Goal: Information Seeking & Learning: Learn about a topic

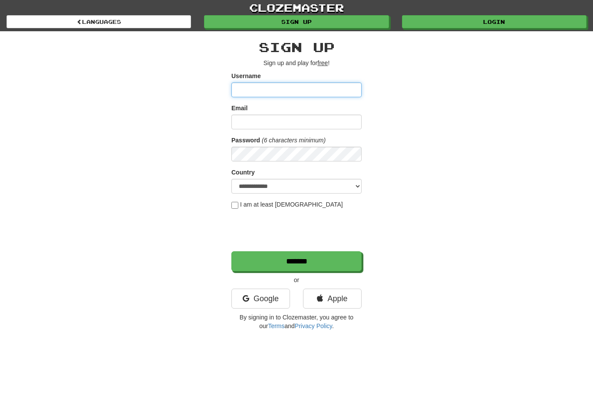
type input "**********"
click at [323, 293] on link "Apple" at bounding box center [332, 299] width 59 height 20
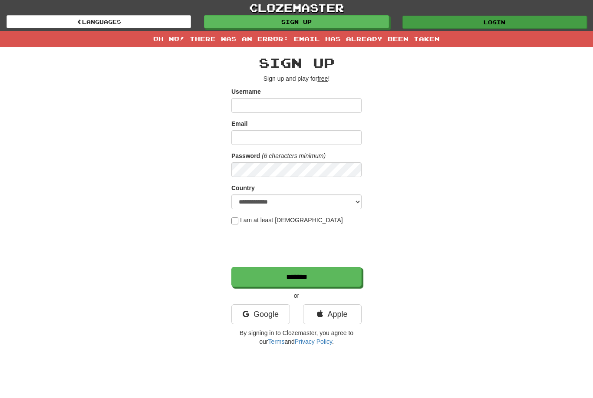
click at [519, 25] on link "Login" at bounding box center [494, 22] width 184 height 13
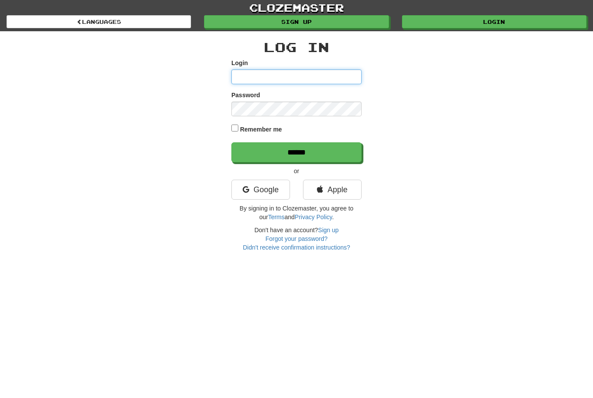
type input "**********"
click at [296, 151] on input "******" at bounding box center [296, 152] width 130 height 20
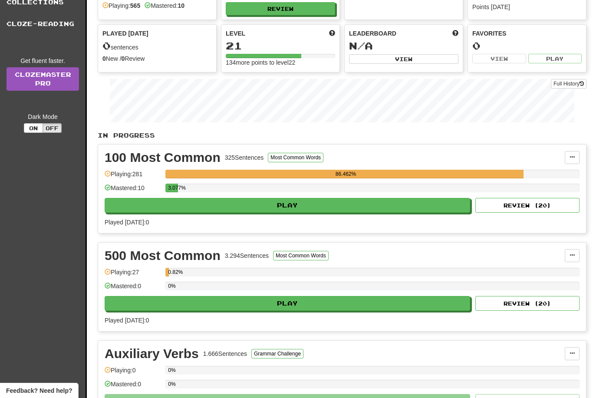
scroll to position [194, 0]
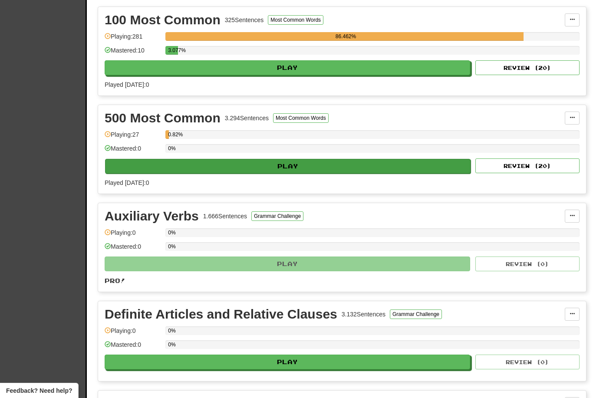
click at [413, 168] on button "Play" at bounding box center [287, 166] width 365 height 15
select select "**"
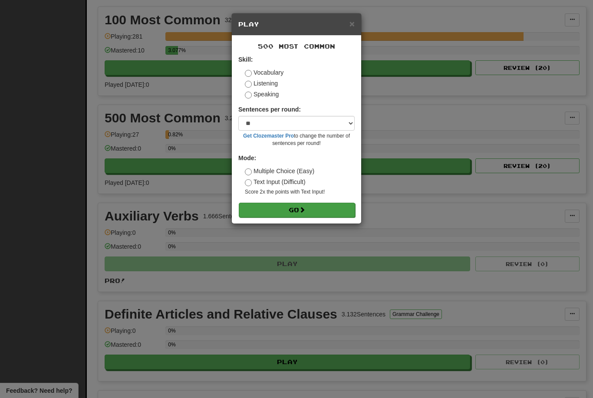
click at [339, 207] on button "Go" at bounding box center [297, 210] width 116 height 15
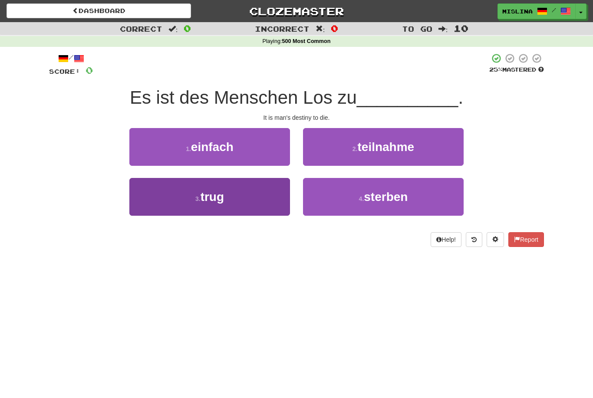
click at [252, 207] on button "3 . trug" at bounding box center [209, 197] width 161 height 38
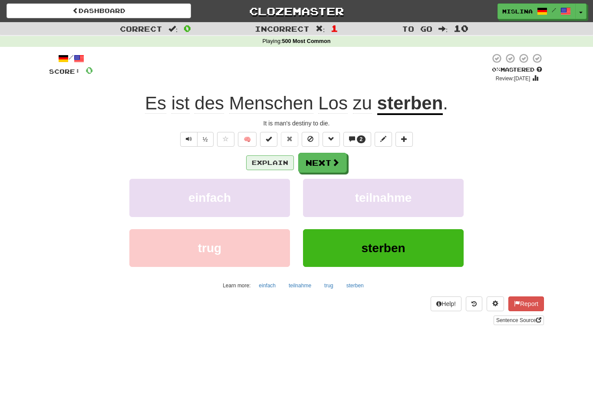
click at [280, 164] on button "Explain" at bounding box center [270, 162] width 48 height 15
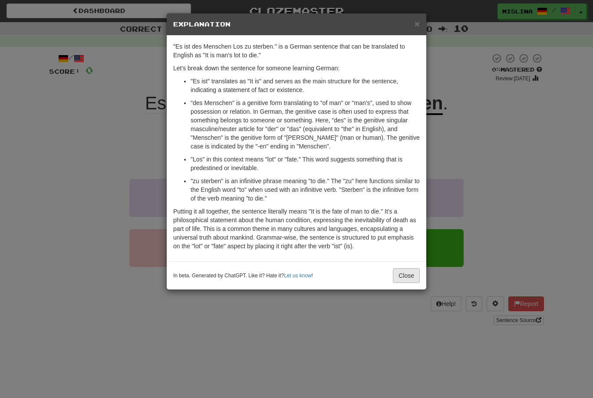
click at [408, 272] on button "Close" at bounding box center [406, 275] width 27 height 15
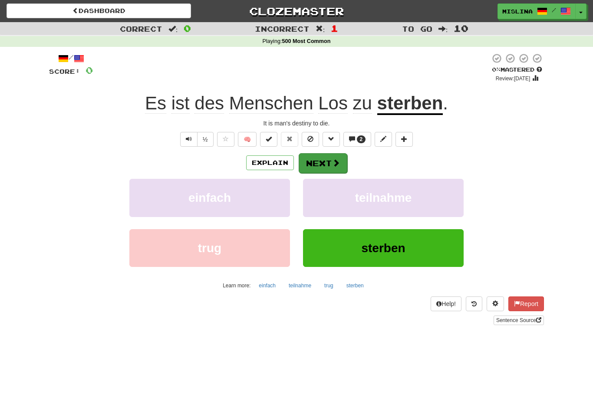
click at [336, 171] on button "Next" at bounding box center [323, 163] width 49 height 20
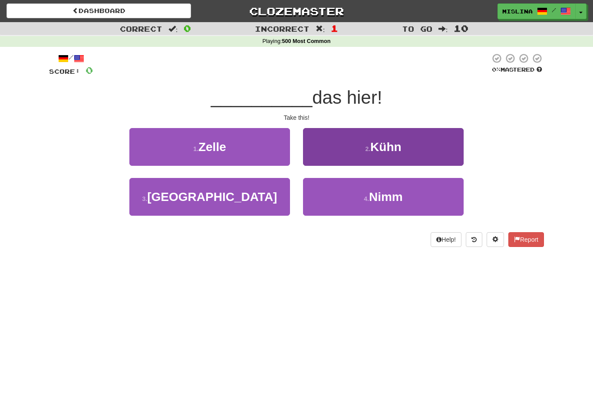
click at [386, 152] on span "Kühn" at bounding box center [385, 146] width 31 height 13
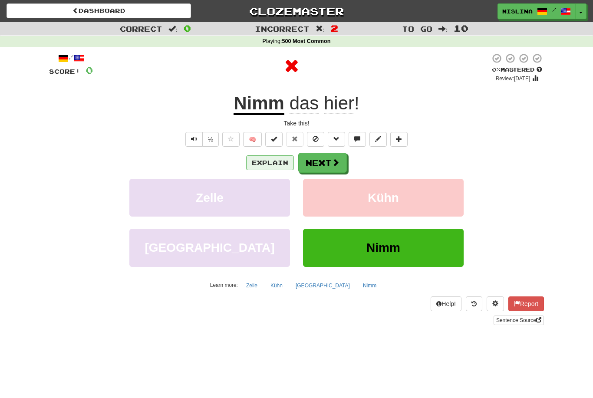
click at [274, 164] on button "Explain" at bounding box center [270, 162] width 48 height 15
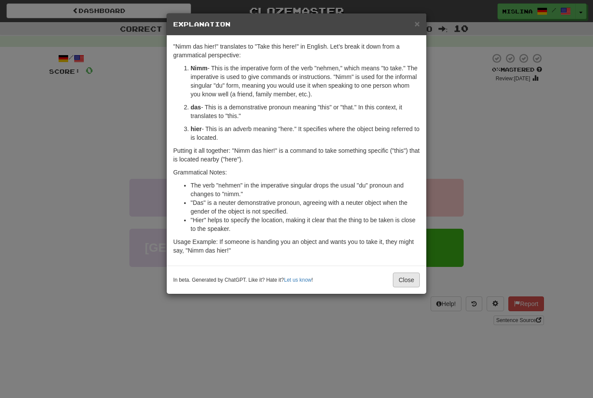
click at [399, 280] on button "Close" at bounding box center [406, 280] width 27 height 15
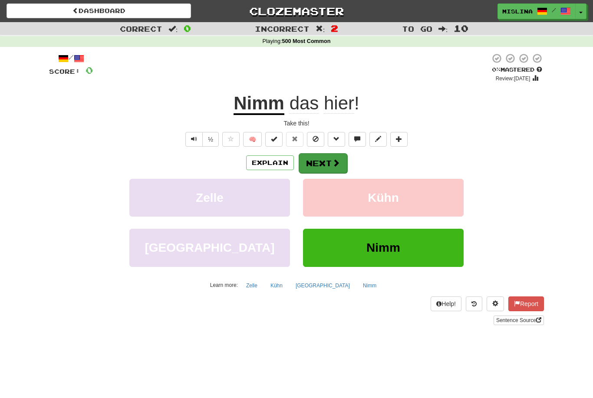
click at [332, 162] on span at bounding box center [336, 163] width 8 height 8
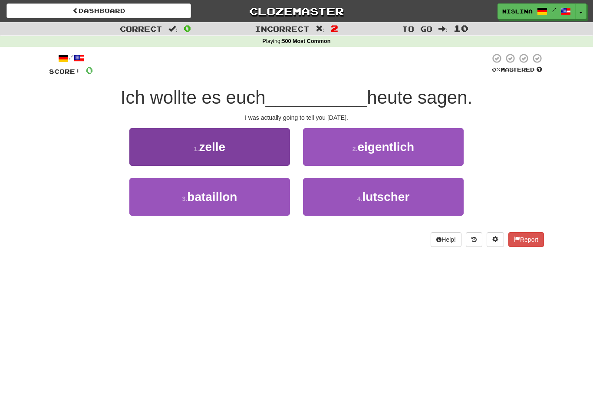
click at [267, 145] on button "1 . zelle" at bounding box center [209, 147] width 161 height 38
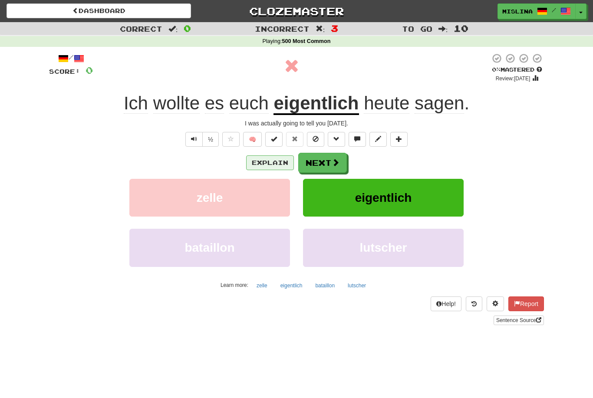
click at [277, 161] on button "Explain" at bounding box center [270, 162] width 48 height 15
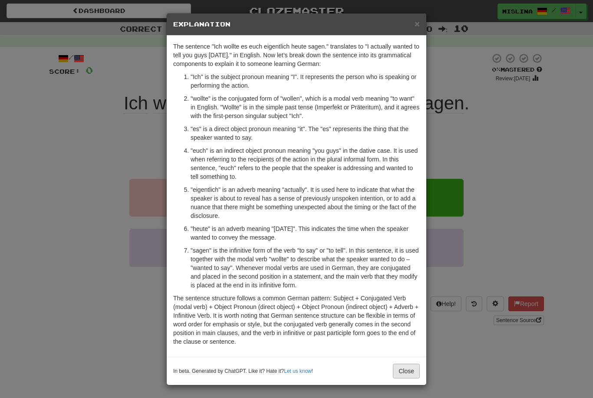
click at [395, 378] on button "Close" at bounding box center [406, 371] width 27 height 15
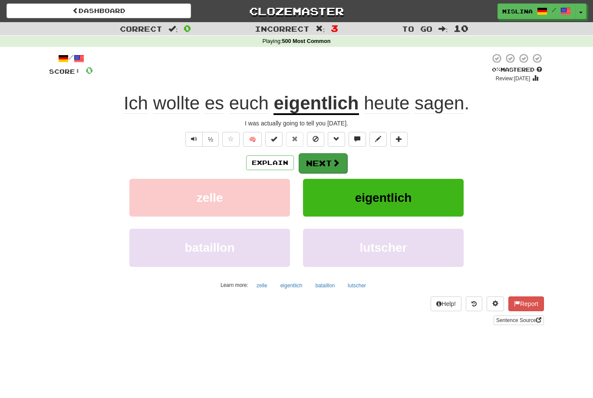
click at [326, 165] on button "Next" at bounding box center [323, 163] width 49 height 20
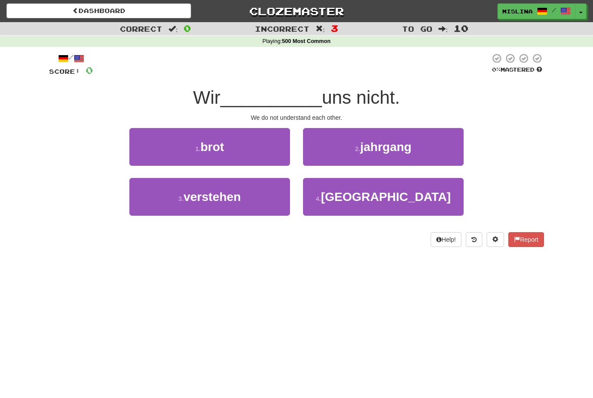
click at [251, 170] on div "1 . brot" at bounding box center [210, 153] width 174 height 50
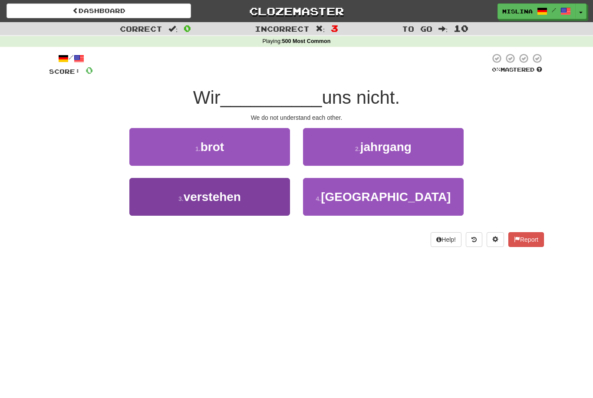
click at [244, 202] on button "3 . verstehen" at bounding box center [209, 197] width 161 height 38
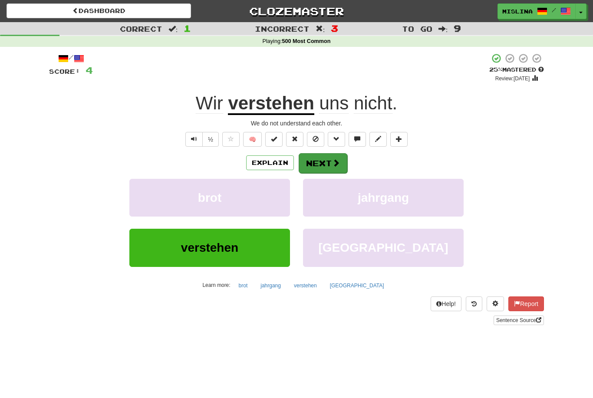
click at [329, 164] on button "Next" at bounding box center [323, 163] width 49 height 20
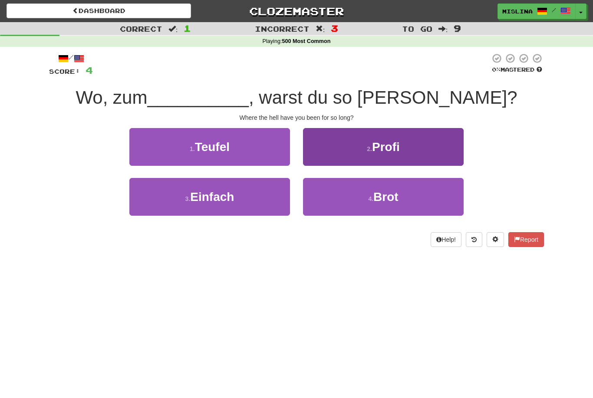
click at [417, 156] on button "2 . Profi" at bounding box center [383, 147] width 161 height 38
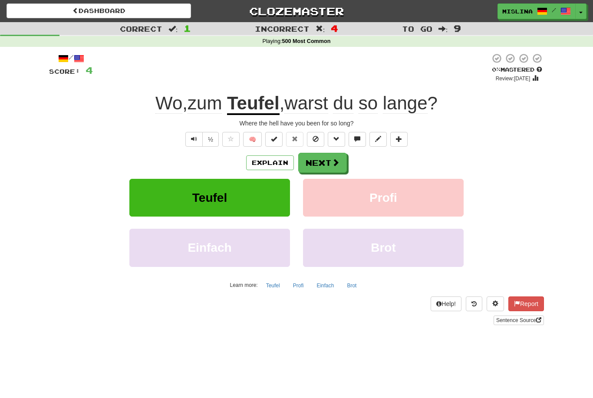
click at [249, 201] on button "Teufel" at bounding box center [209, 198] width 161 height 38
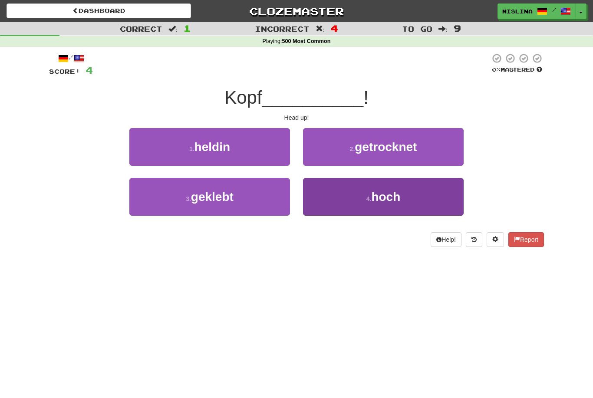
click at [349, 205] on button "4 . hoch" at bounding box center [383, 197] width 161 height 38
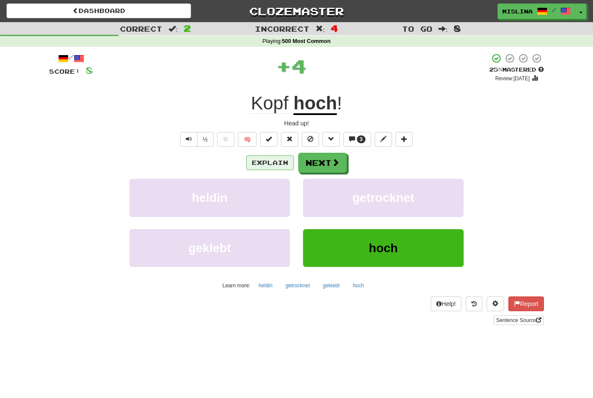
click at [279, 167] on button "Explain" at bounding box center [270, 162] width 48 height 15
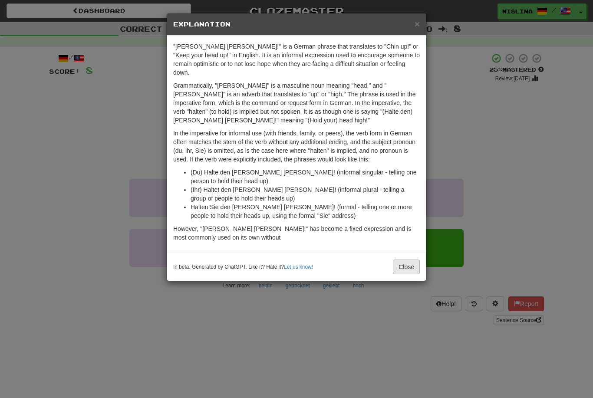
click at [404, 260] on button "Close" at bounding box center [406, 267] width 27 height 15
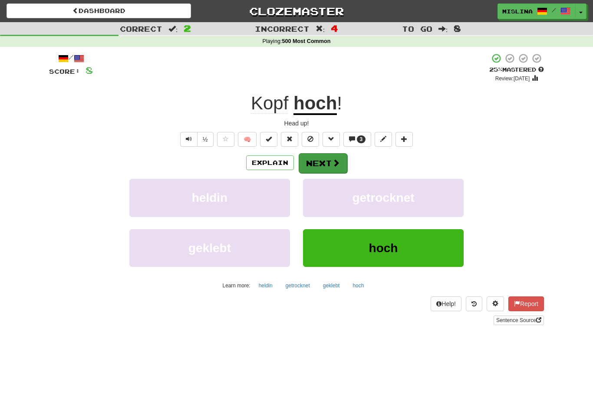
click at [319, 164] on button "Next" at bounding box center [323, 163] width 49 height 20
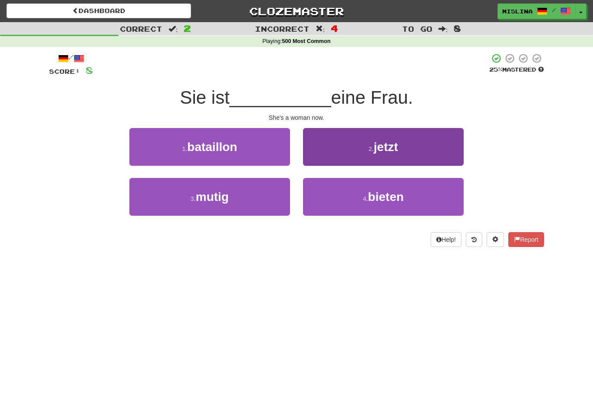
click at [396, 147] on span "jetzt" at bounding box center [386, 146] width 24 height 13
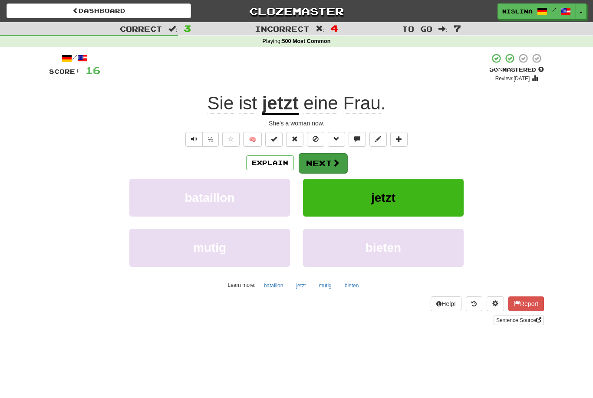
click at [335, 167] on button "Next" at bounding box center [323, 163] width 49 height 20
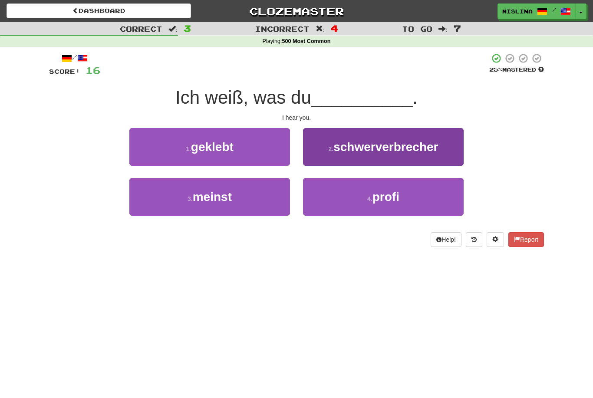
click at [401, 154] on button "2 . schwerverbrecher" at bounding box center [383, 147] width 161 height 38
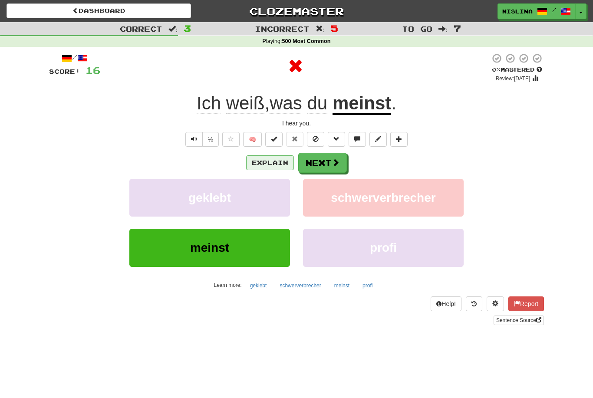
click at [268, 163] on button "Explain" at bounding box center [270, 162] width 48 height 15
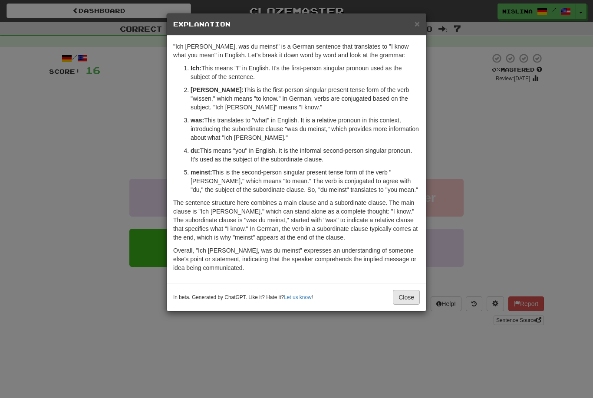
click at [401, 299] on button "Close" at bounding box center [406, 297] width 27 height 15
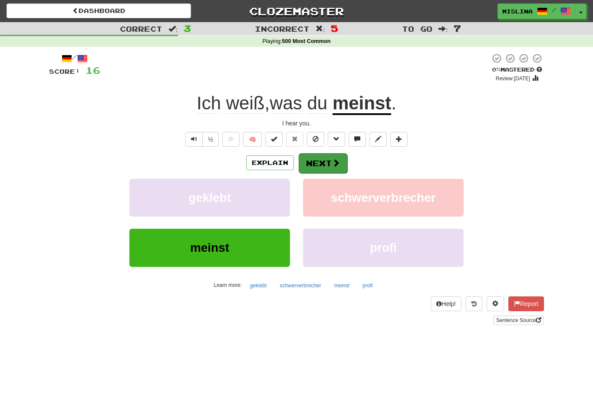
click at [313, 164] on button "Next" at bounding box center [323, 163] width 49 height 20
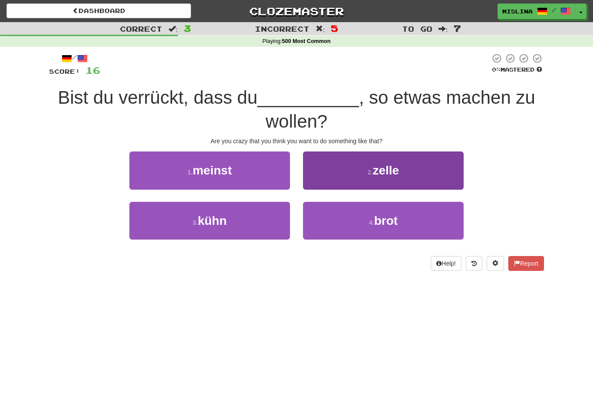
click at [408, 176] on button "2 . zelle" at bounding box center [383, 170] width 161 height 38
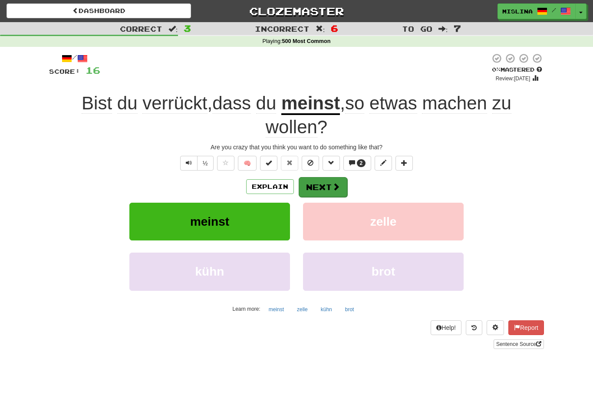
click at [320, 193] on button "Next" at bounding box center [323, 187] width 49 height 20
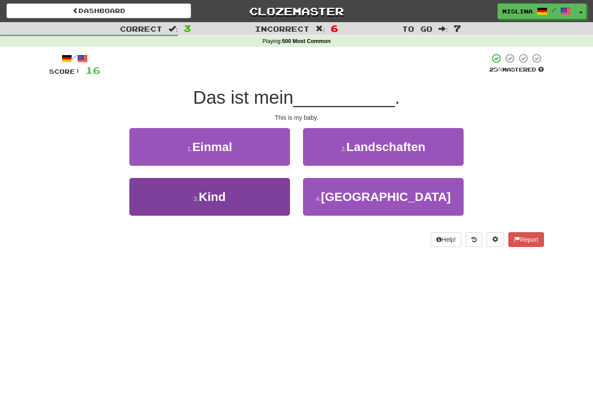
click at [180, 196] on button "3 . Kind" at bounding box center [209, 197] width 161 height 38
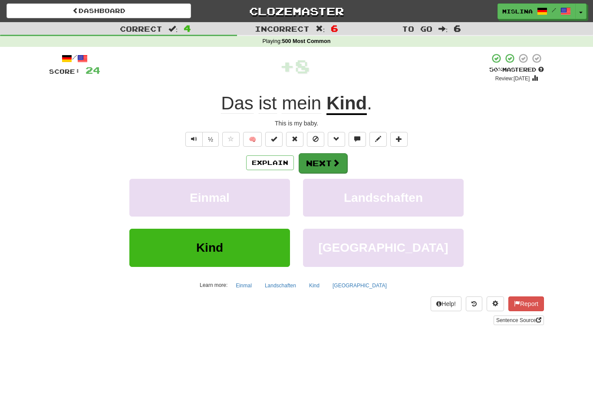
click at [326, 161] on button "Next" at bounding box center [323, 163] width 49 height 20
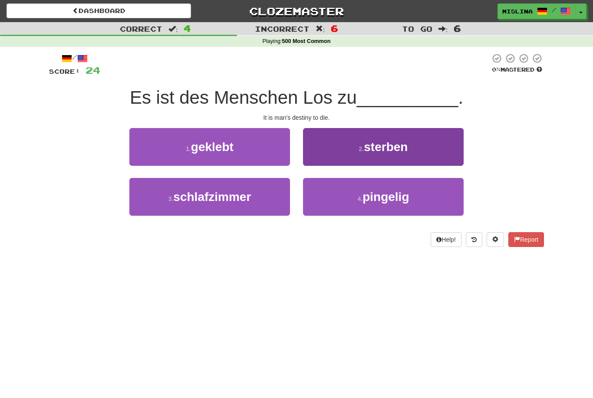
click at [420, 141] on button "2 . sterben" at bounding box center [383, 147] width 161 height 38
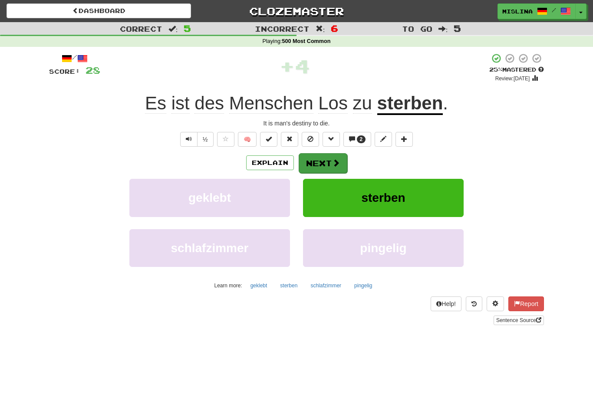
click at [329, 164] on button "Next" at bounding box center [323, 163] width 49 height 20
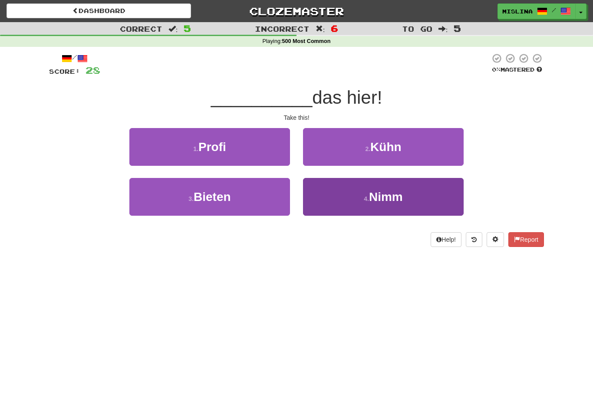
click at [410, 196] on button "4 . Nimm" at bounding box center [383, 197] width 161 height 38
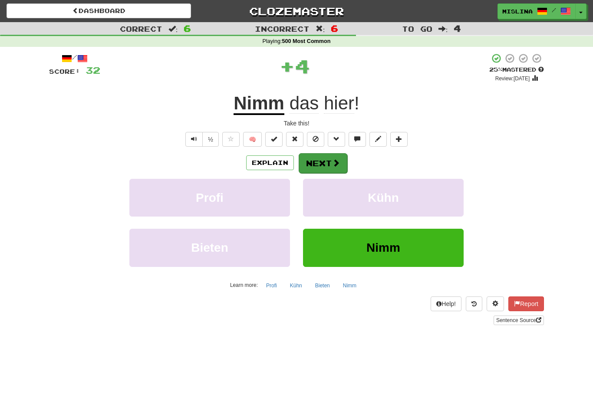
click at [338, 161] on span at bounding box center [336, 163] width 8 height 8
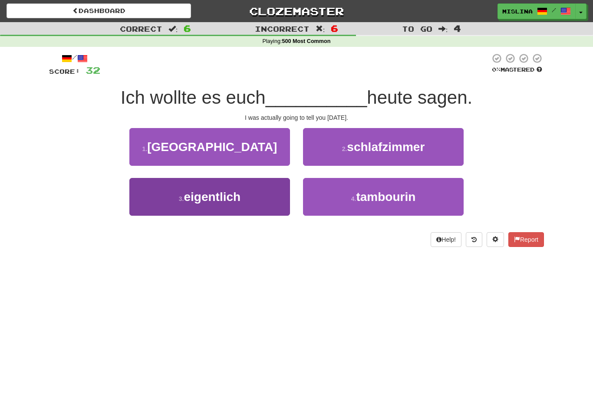
click at [200, 200] on span "eigentlich" at bounding box center [212, 196] width 57 height 13
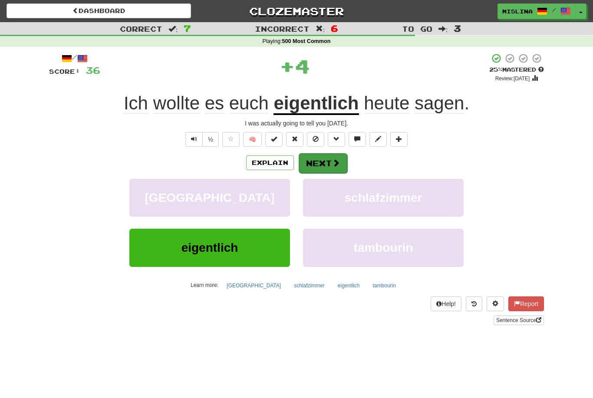
click at [311, 169] on button "Next" at bounding box center [323, 163] width 49 height 20
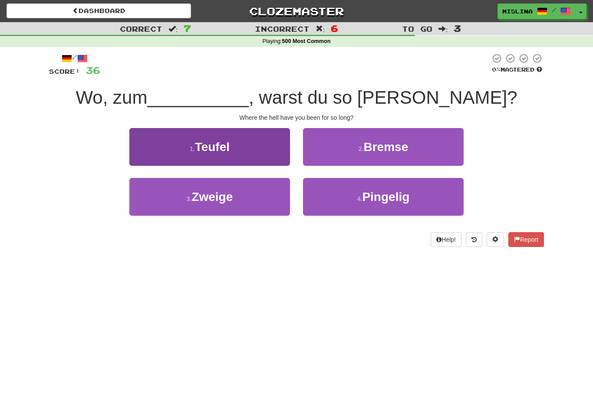
click at [179, 149] on button "1 . Teufel" at bounding box center [209, 147] width 161 height 38
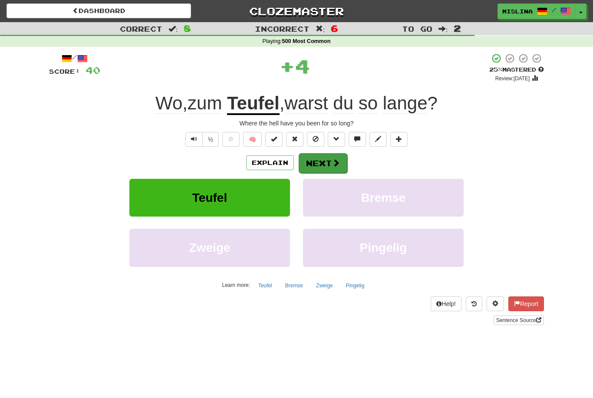
click at [317, 164] on button "Next" at bounding box center [323, 163] width 49 height 20
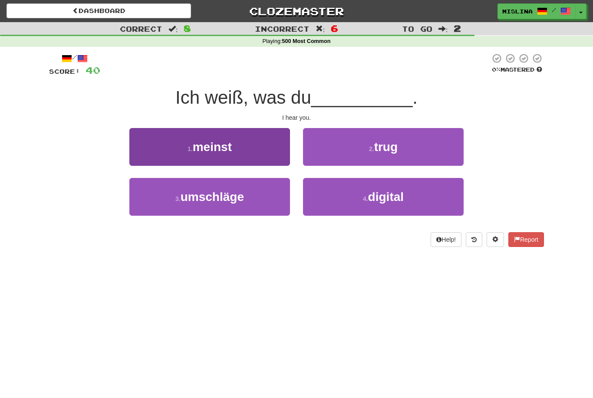
click at [155, 145] on button "1 . meinst" at bounding box center [209, 147] width 161 height 38
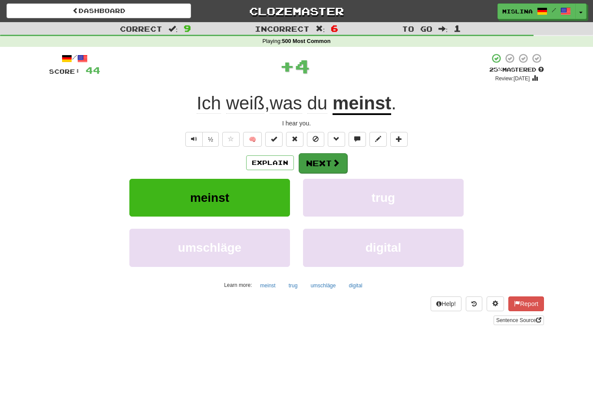
click at [329, 167] on button "Next" at bounding box center [323, 163] width 49 height 20
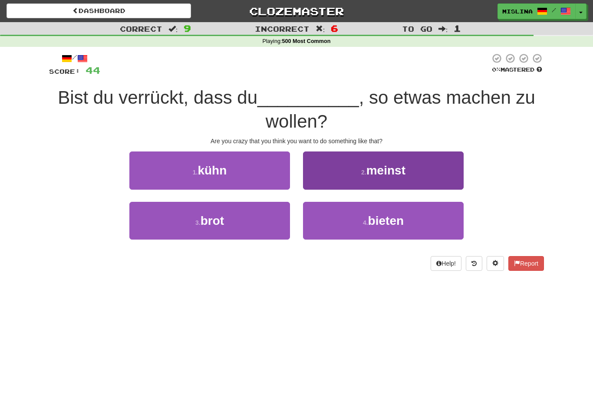
click at [432, 163] on button "2 . meinst" at bounding box center [383, 170] width 161 height 38
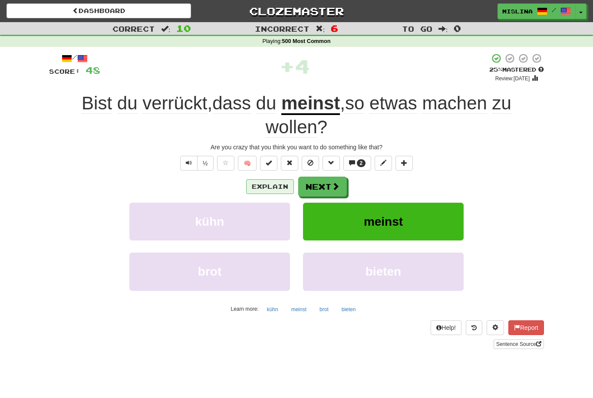
click at [273, 183] on button "Explain" at bounding box center [270, 186] width 48 height 15
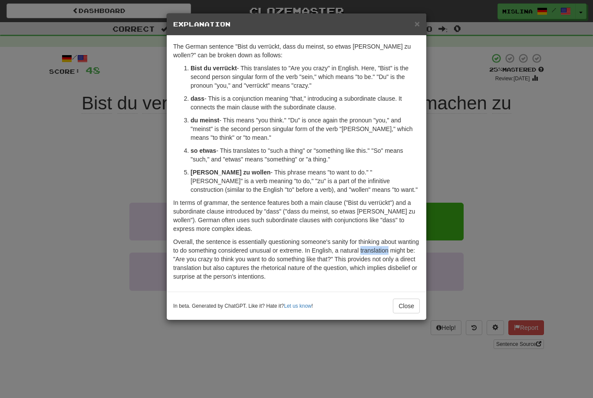
click at [548, 251] on div "× Explanation The German sentence "Bist du verrückt, dass du meinst, so etwas […" at bounding box center [296, 199] width 593 height 398
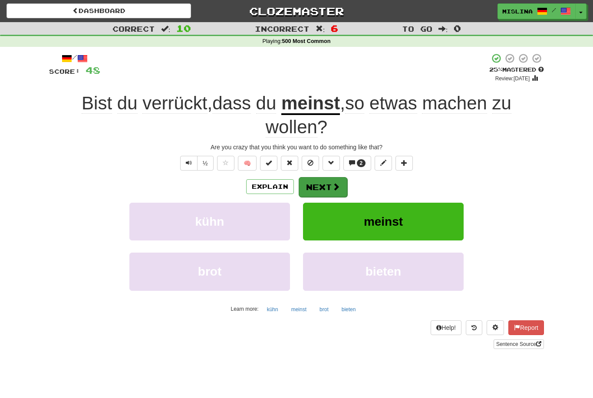
click at [335, 185] on span at bounding box center [336, 187] width 8 height 8
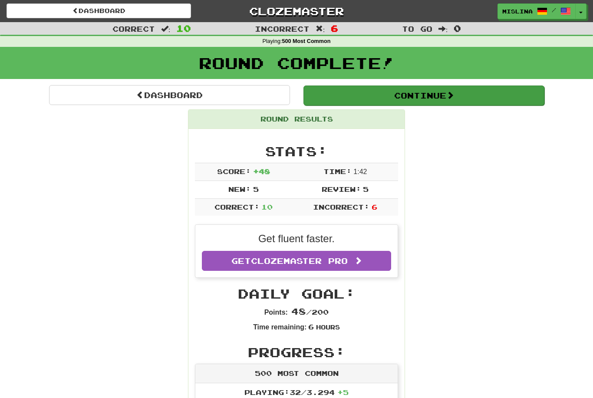
click at [425, 95] on button "Continue" at bounding box center [423, 95] width 241 height 20
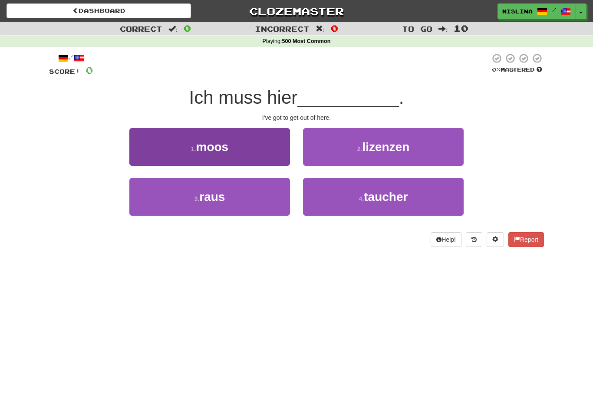
click at [272, 159] on button "1 . [GEOGRAPHIC_DATA]" at bounding box center [209, 147] width 161 height 38
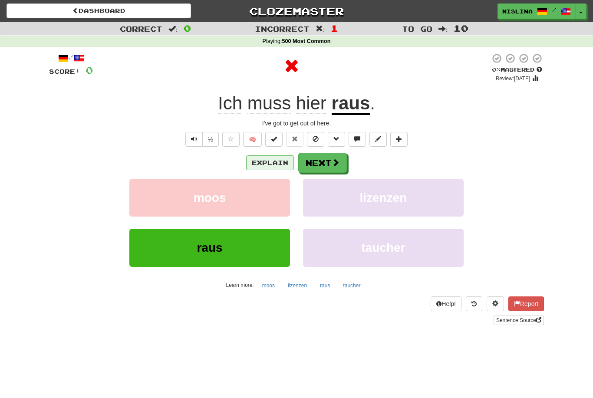
click at [276, 160] on button "Explain" at bounding box center [270, 162] width 48 height 15
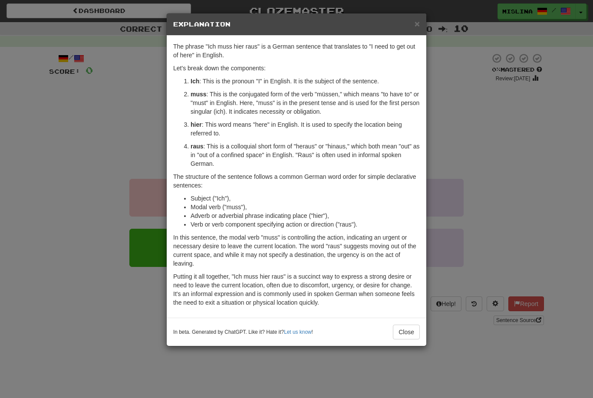
click at [283, 318] on div "In beta. Generated by ChatGPT. Like it? Hate it? Let us know ! Close" at bounding box center [297, 332] width 260 height 28
click at [462, 184] on div "× Explanation The phrase "Ich muss hier raus" is a German sentence that transla…" at bounding box center [296, 199] width 593 height 398
